Goal: Find specific page/section: Find specific page/section

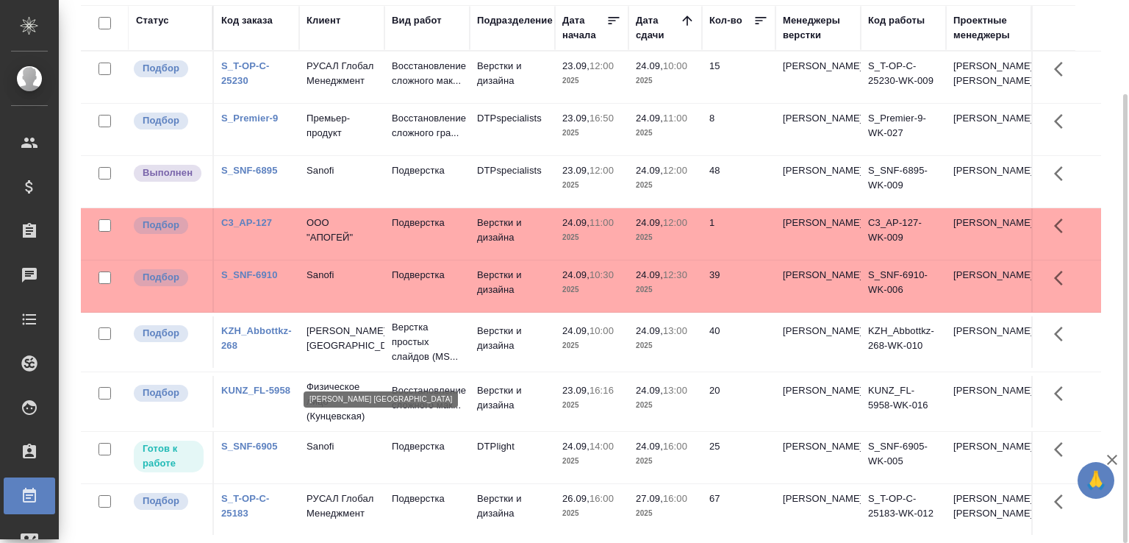
click at [382, 362] on td "[PERSON_NAME] [GEOGRAPHIC_DATA]" at bounding box center [341, 341] width 85 height 51
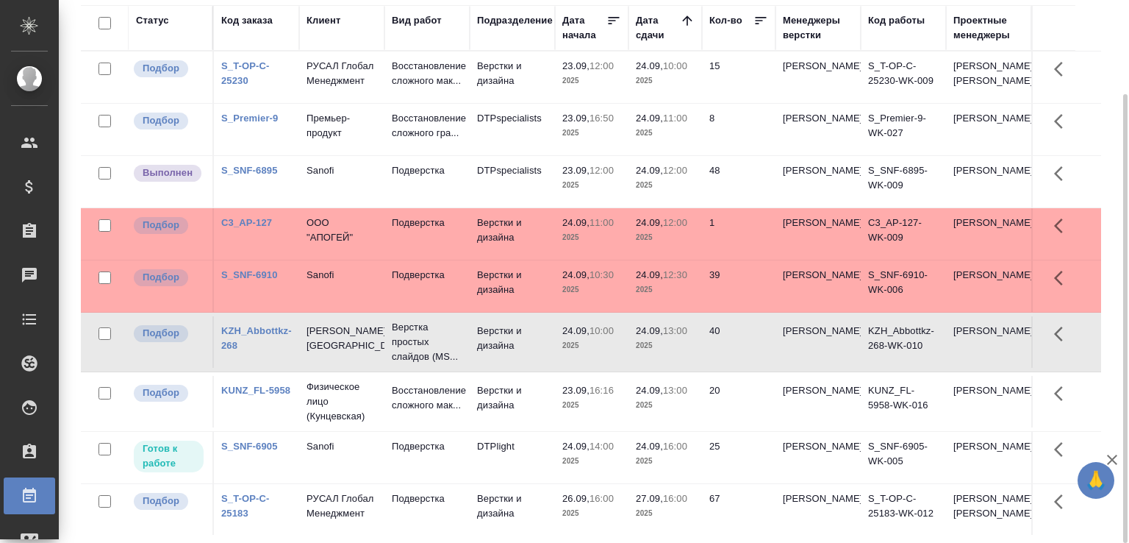
click at [382, 362] on td "[PERSON_NAME] [GEOGRAPHIC_DATA]" at bounding box center [341, 341] width 85 height 51
drag, startPoint x: 1073, startPoint y: 195, endPoint x: 1078, endPoint y: 212, distance: 17.5
click at [1079, 208] on tr "Выполнен S_SNF-6895 Sanofi Подверстка DTPspecialists 23.09, 12:00 2025 24.09, 1…" at bounding box center [591, 182] width 1020 height 52
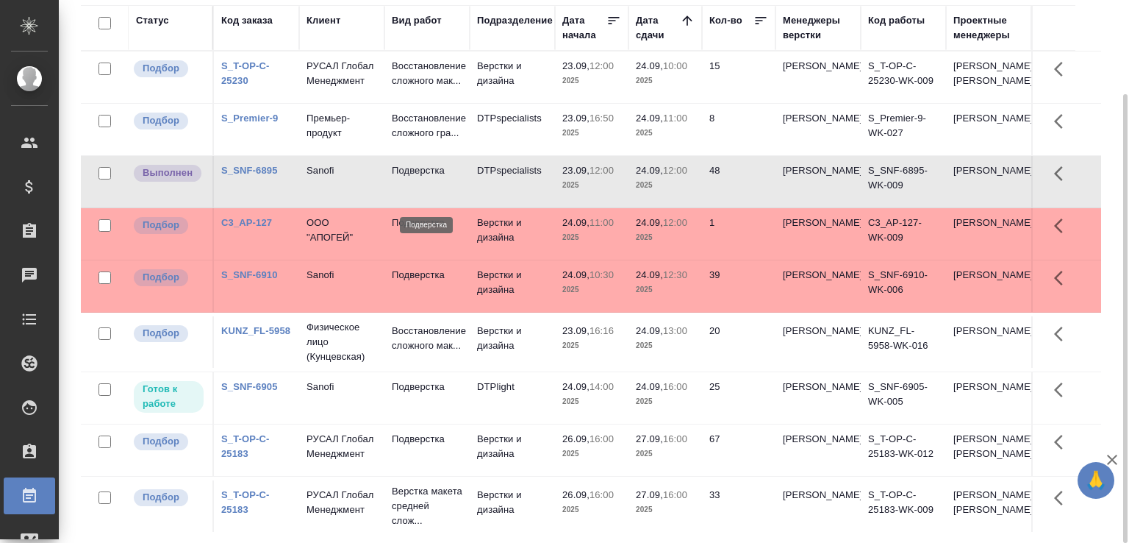
click at [432, 178] on p "Подверстка" at bounding box center [427, 170] width 71 height 15
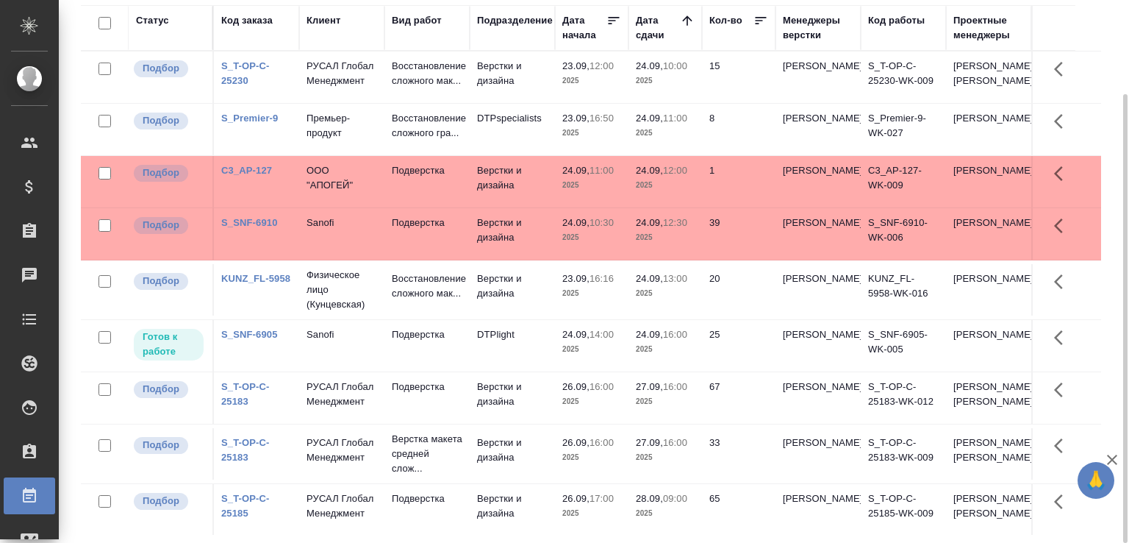
click at [536, 207] on td "Верстки и дизайна" at bounding box center [512, 181] width 85 height 51
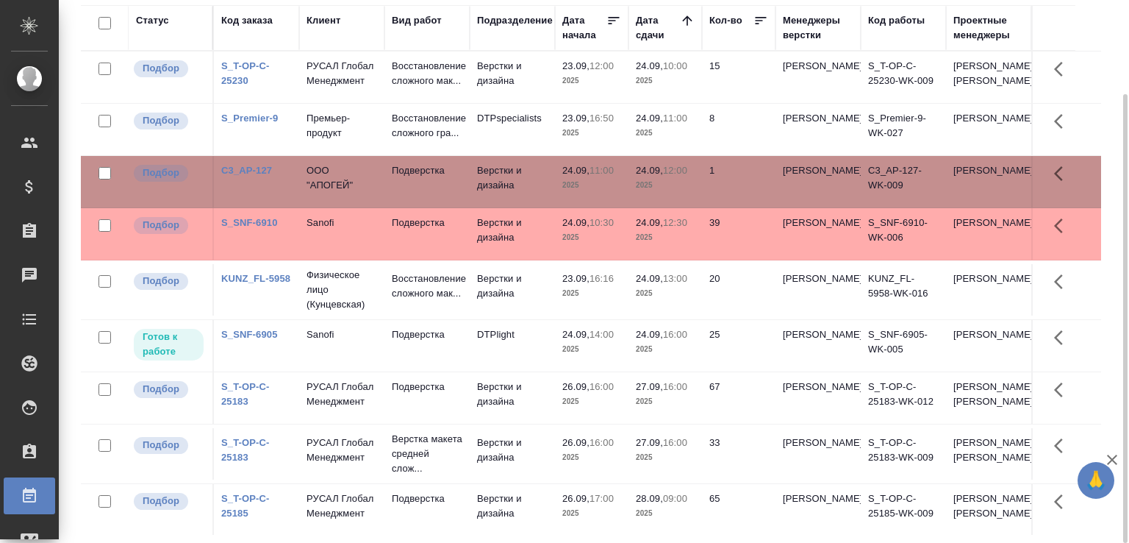
click at [536, 207] on td "Верстки и дизайна" at bounding box center [512, 181] width 85 height 51
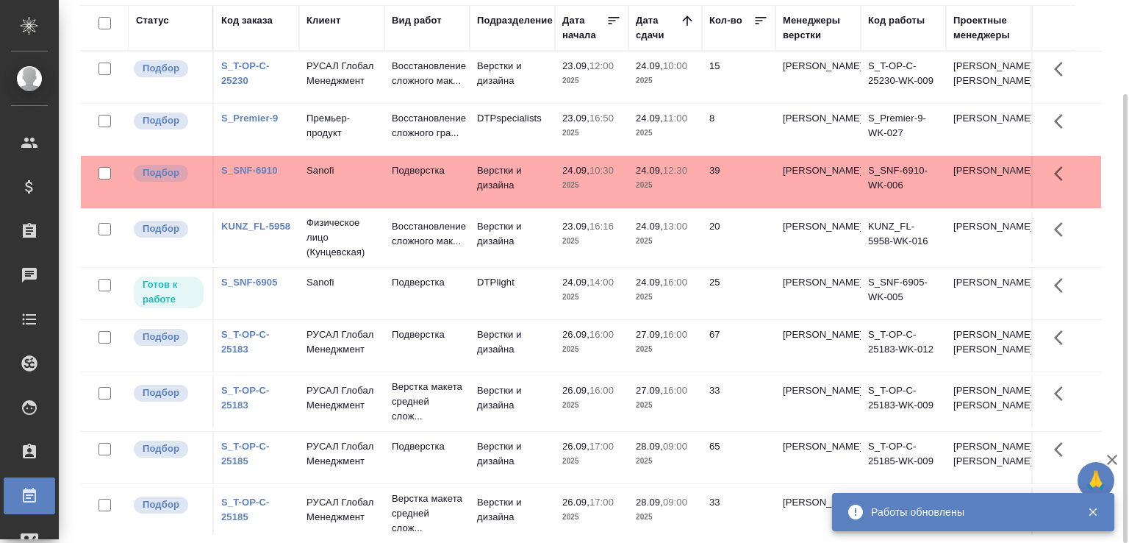
click at [377, 207] on td "Sanofi" at bounding box center [341, 181] width 85 height 51
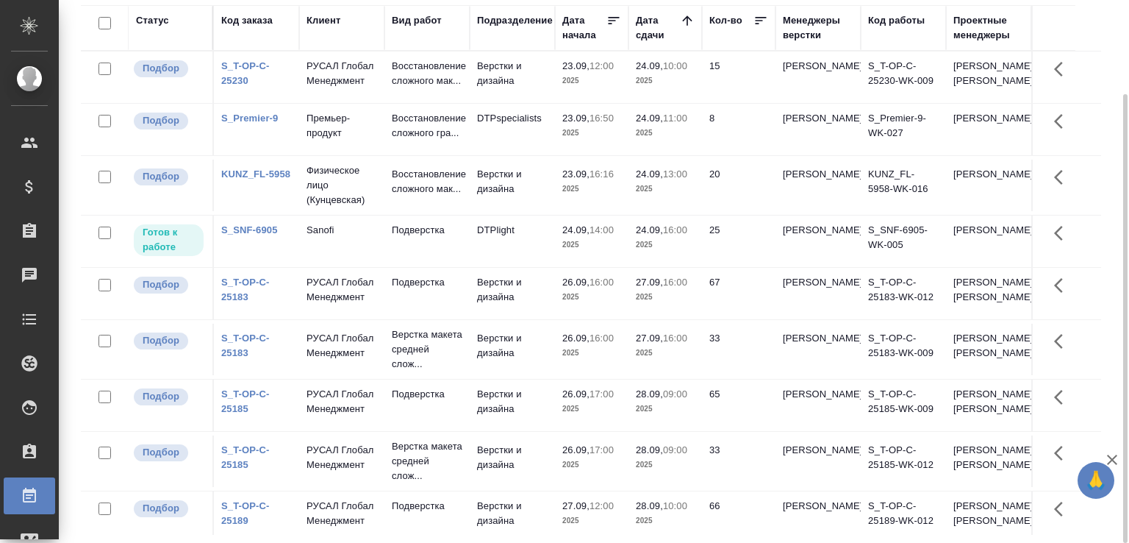
click at [223, 86] on link "S_T-OP-C-25230" at bounding box center [245, 73] width 49 height 26
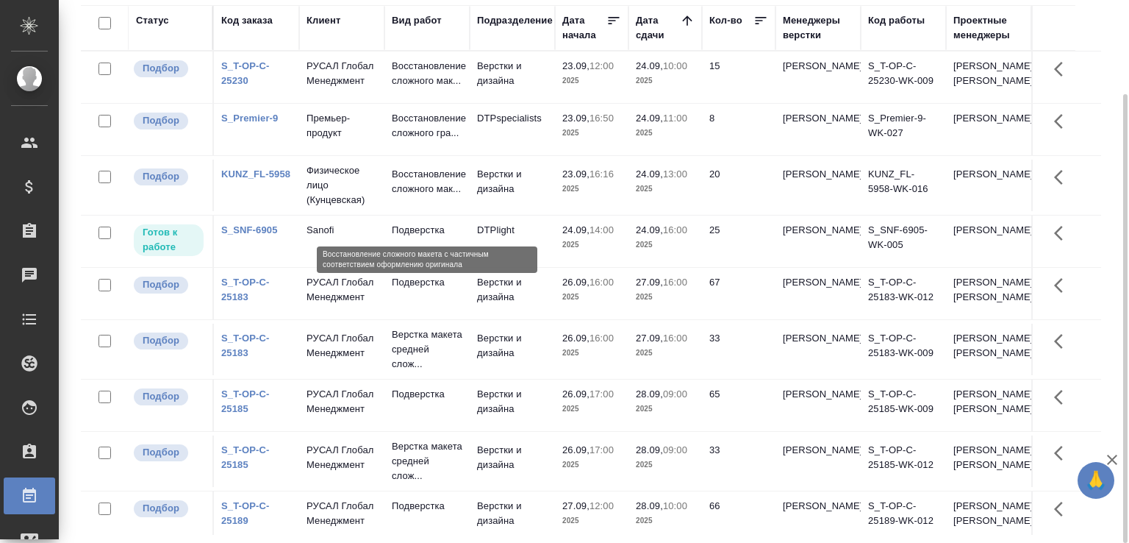
click at [458, 196] on p "Восстановление сложного мак..." at bounding box center [427, 181] width 71 height 29
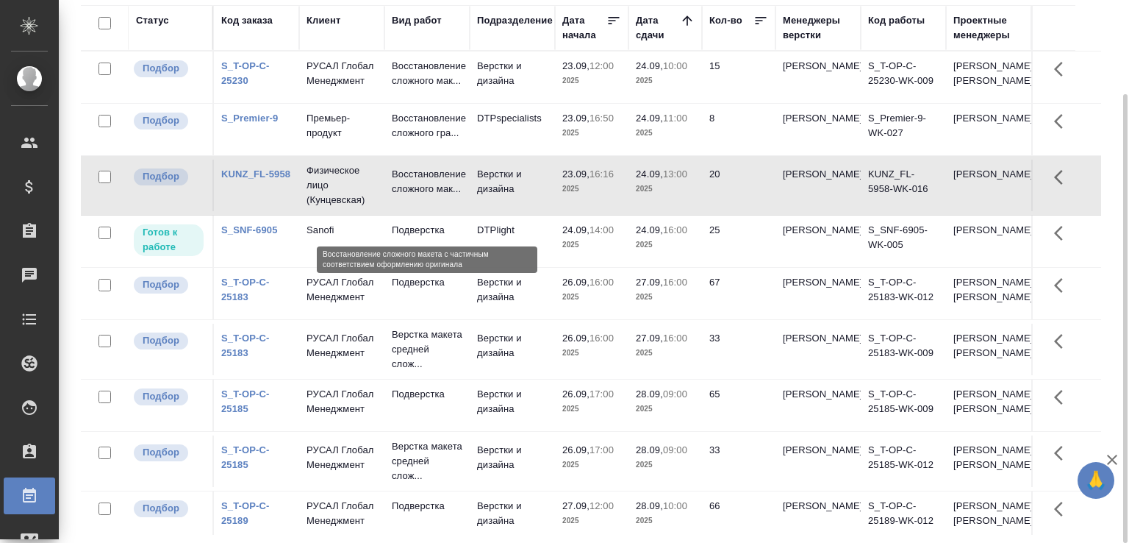
click at [458, 196] on p "Восстановление сложного мак..." at bounding box center [427, 181] width 71 height 29
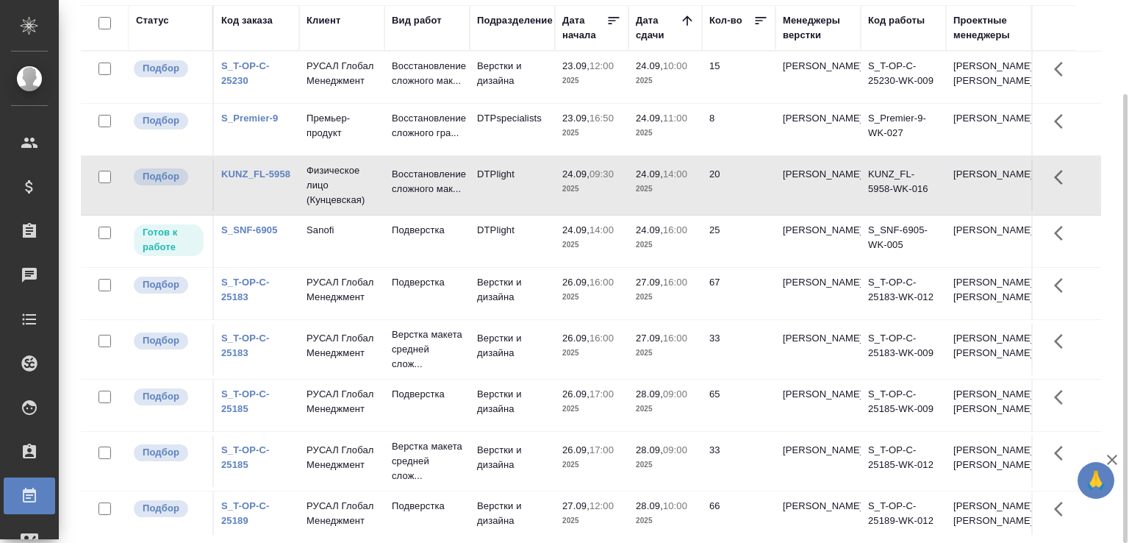
click at [244, 86] on link "S_T-OP-C-25230" at bounding box center [245, 73] width 49 height 26
click at [494, 94] on td "Верстки и дизайна" at bounding box center [512, 76] width 85 height 51
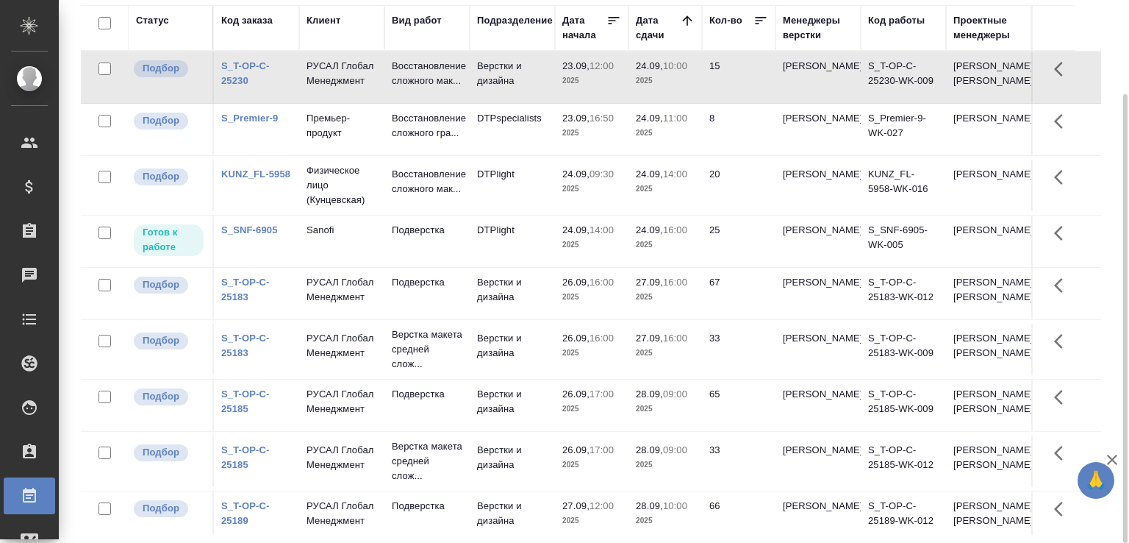
click at [494, 93] on td "Верстки и дизайна" at bounding box center [512, 76] width 85 height 51
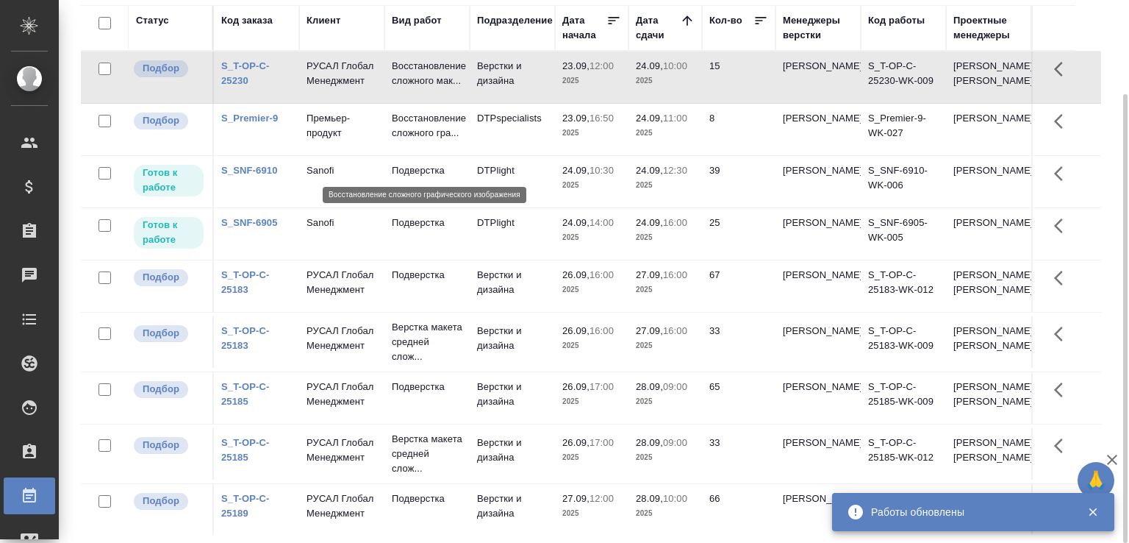
click at [403, 140] on p "Восстановление сложного гра..." at bounding box center [427, 125] width 71 height 29
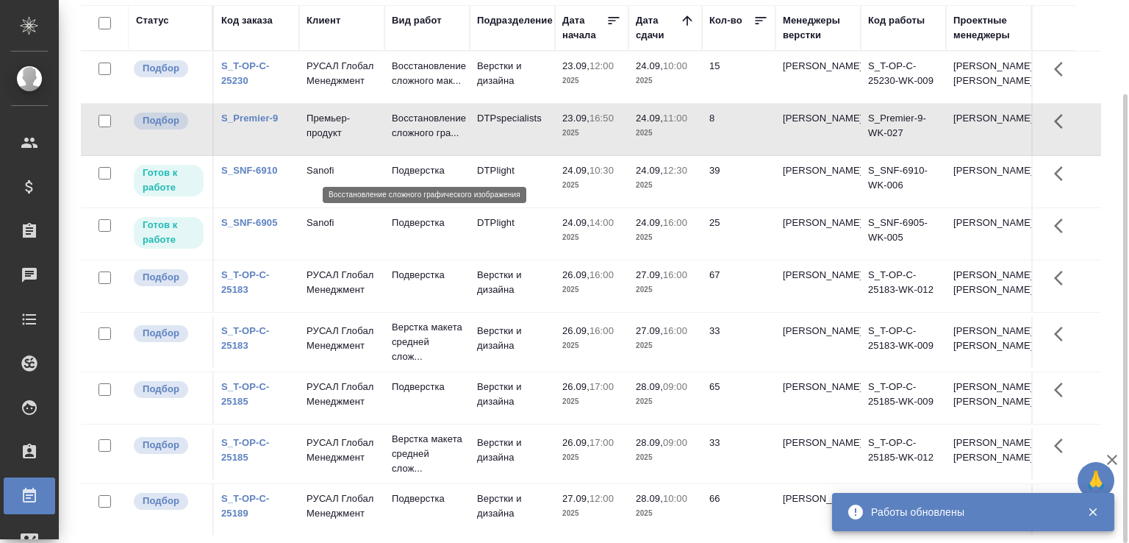
click at [403, 140] on p "Восстановление сложного гра..." at bounding box center [427, 125] width 71 height 29
